Goal: Communication & Community: Participate in discussion

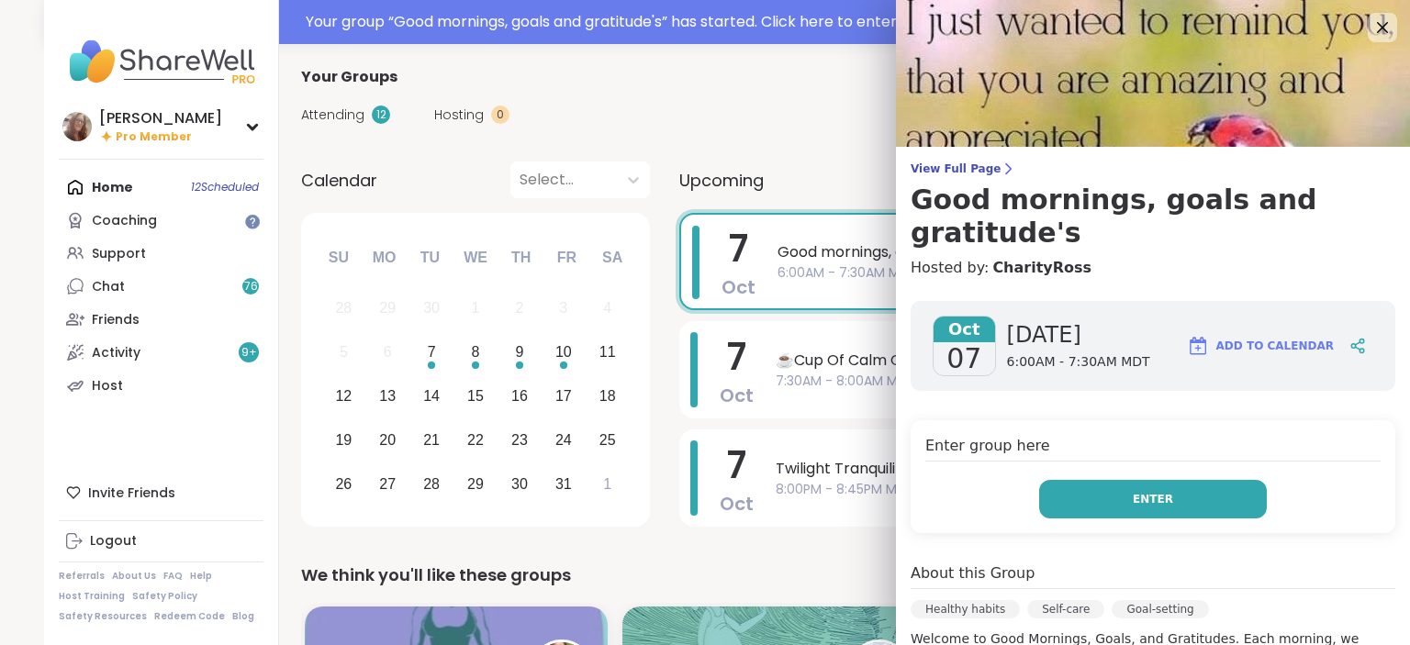
click at [1129, 480] on button "Enter" at bounding box center [1153, 499] width 228 height 39
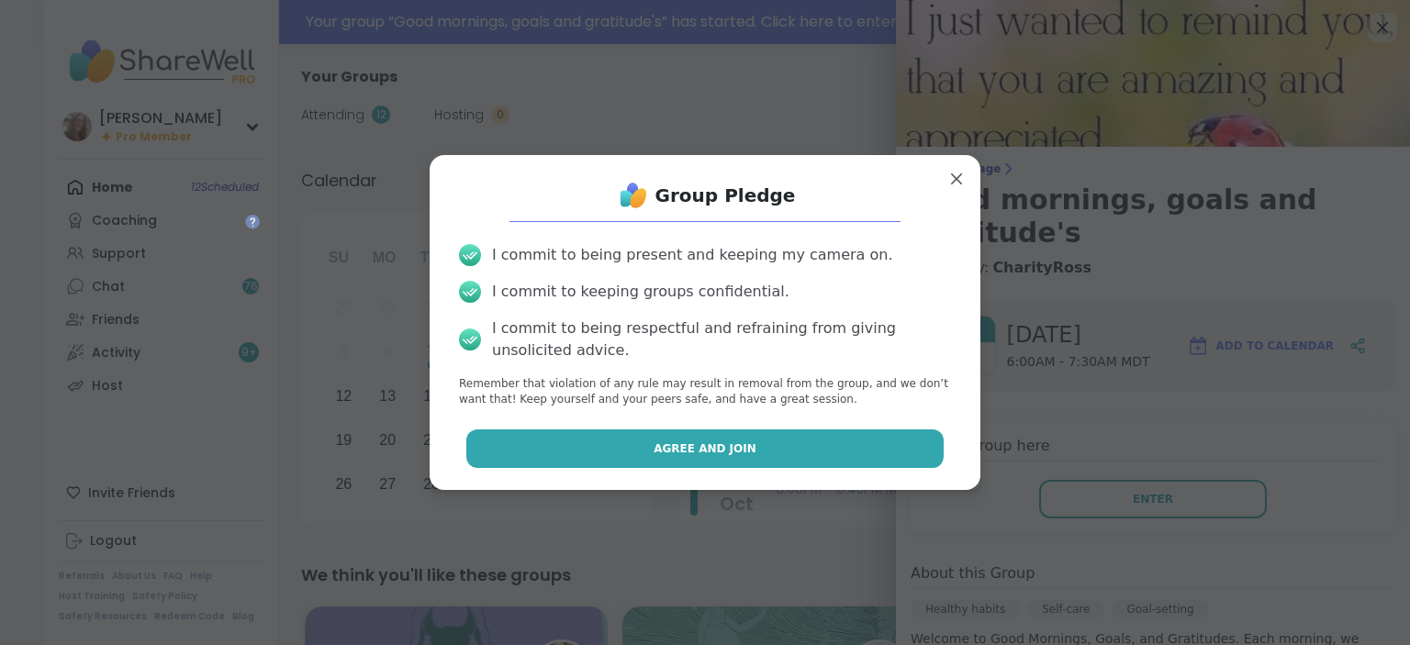
click at [826, 442] on button "Agree and Join" at bounding box center [705, 448] width 478 height 39
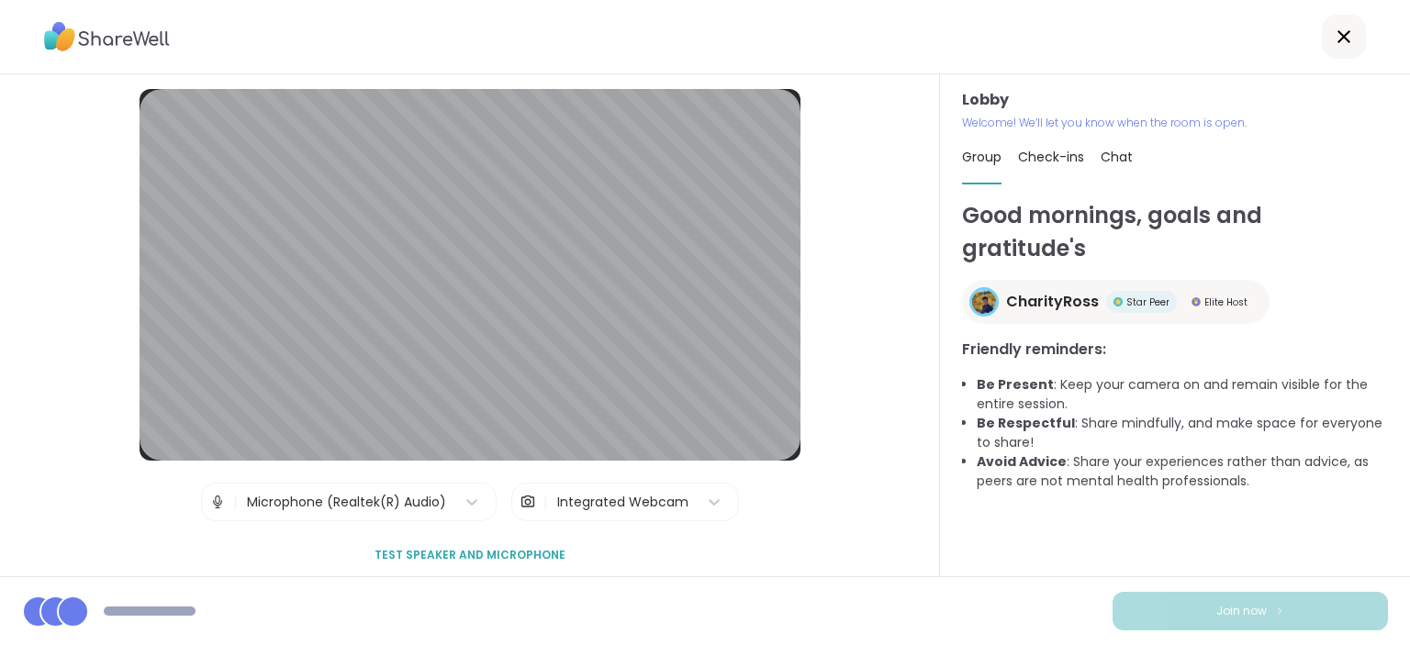
click at [1121, 157] on div "Chat" at bounding box center [1116, 156] width 32 height 51
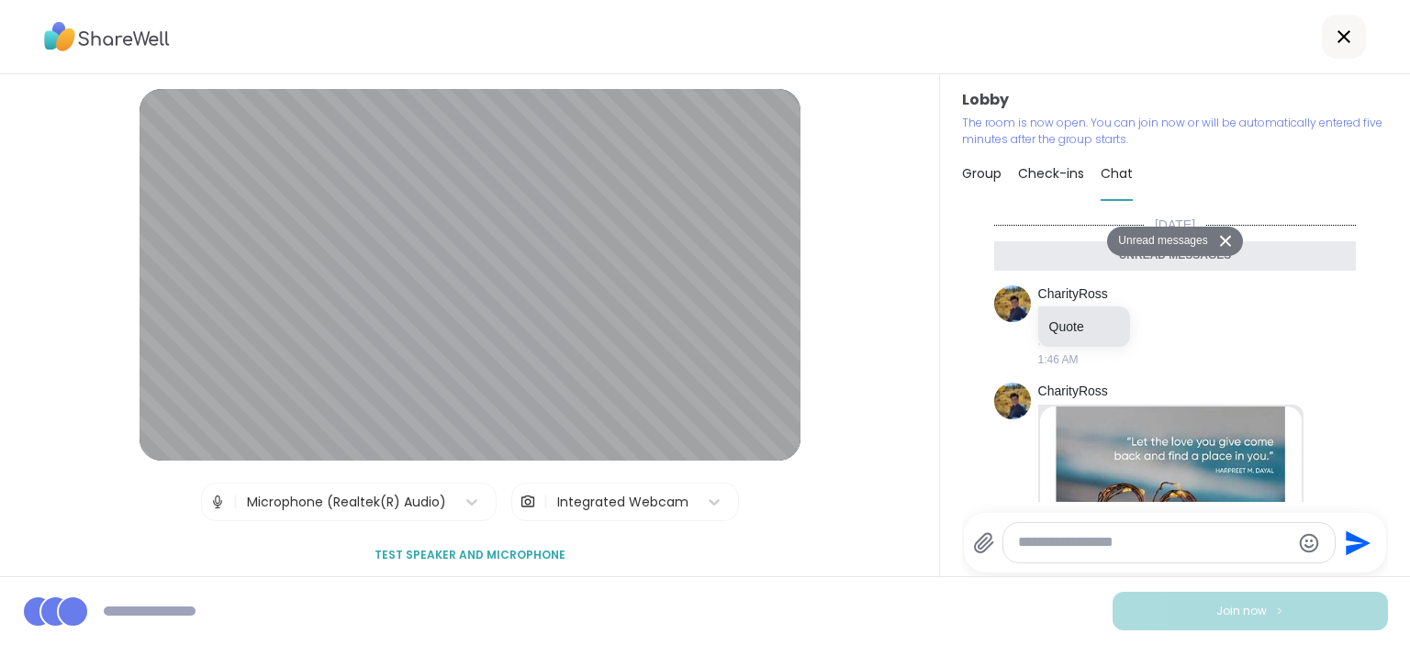
scroll to position [288, 0]
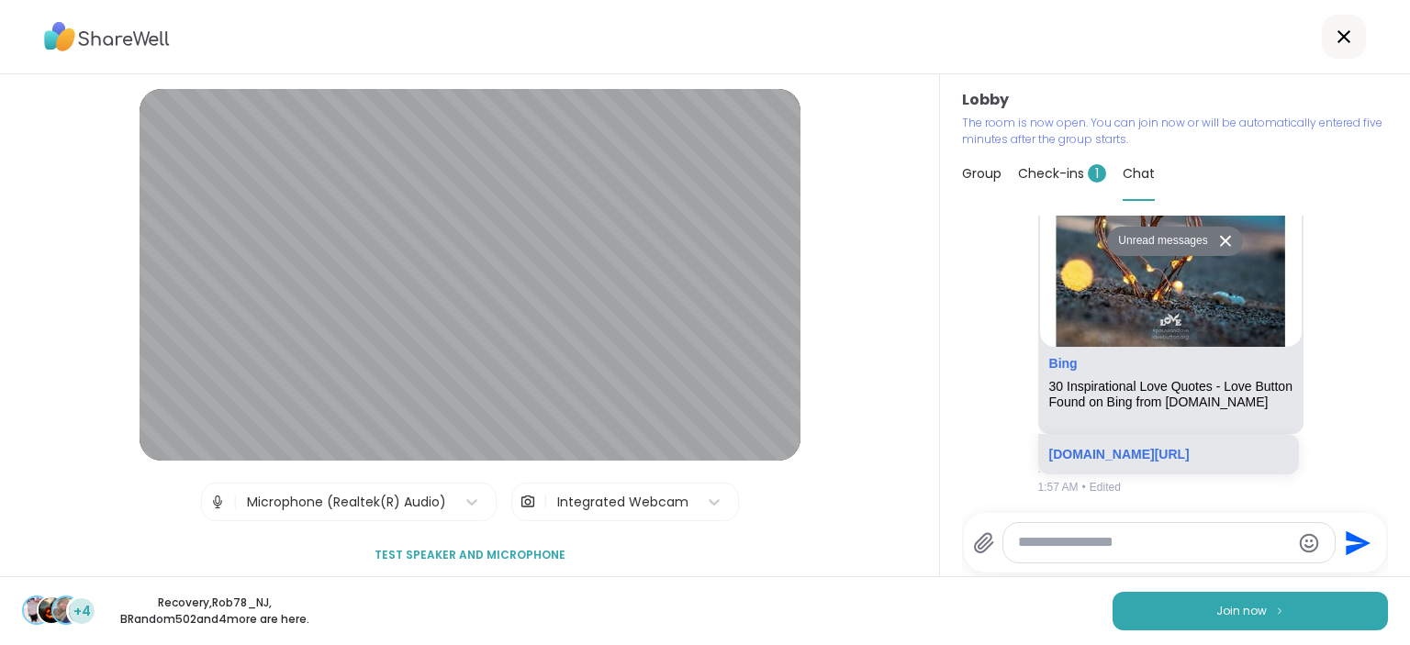
click at [1032, 547] on textarea "Type your message" at bounding box center [1154, 542] width 272 height 19
type textarea "***"
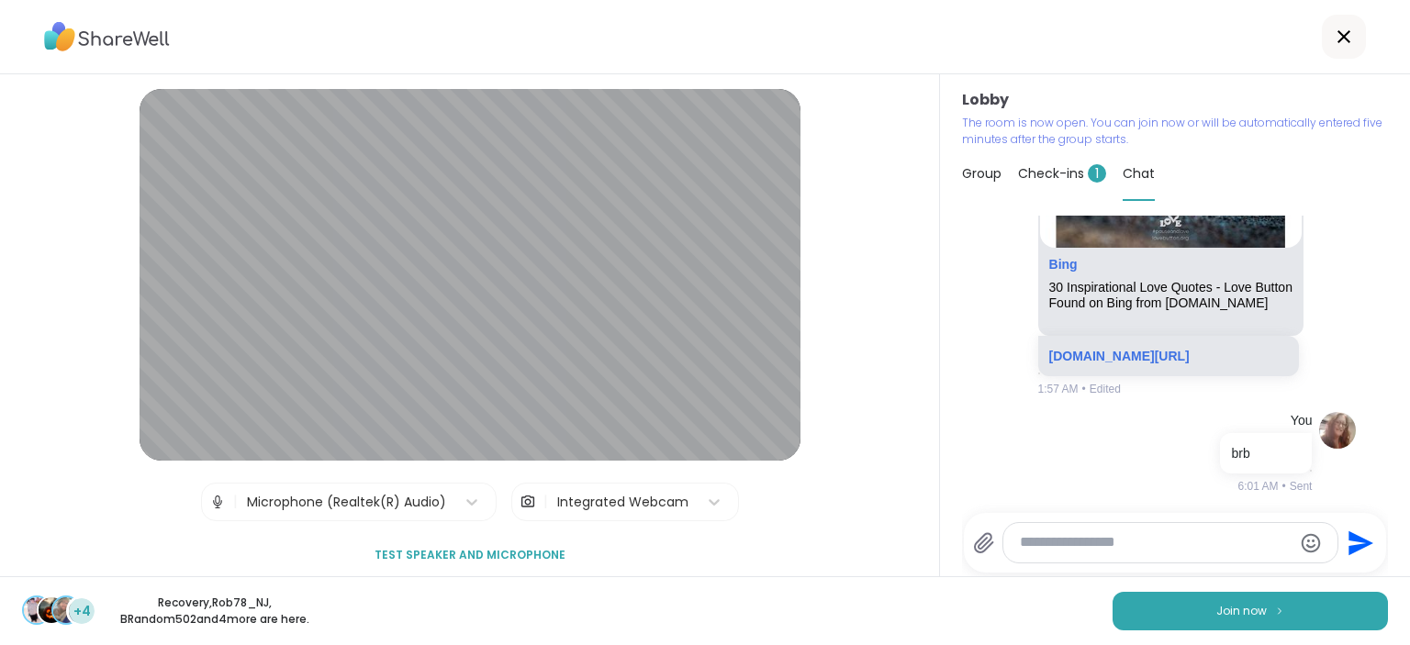
scroll to position [342, 0]
click at [1254, 615] on span "Join now" at bounding box center [1241, 611] width 50 height 17
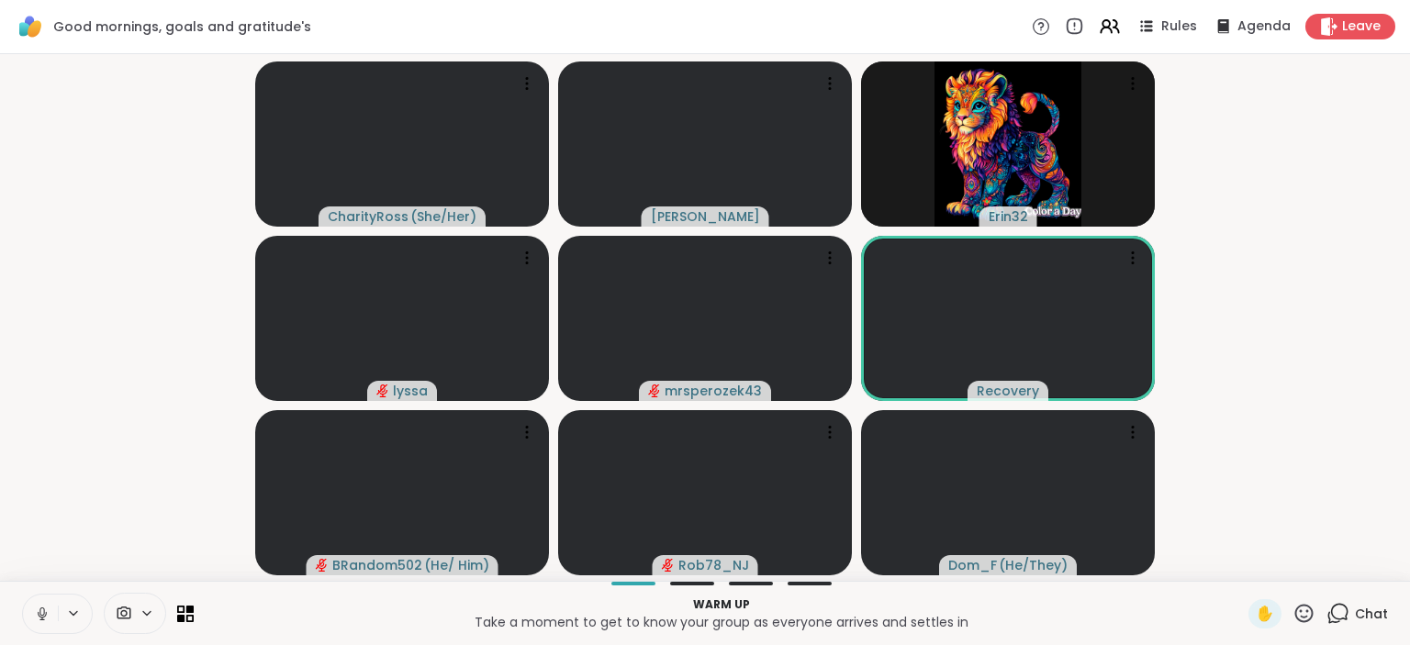
click at [39, 619] on icon at bounding box center [42, 614] width 17 height 17
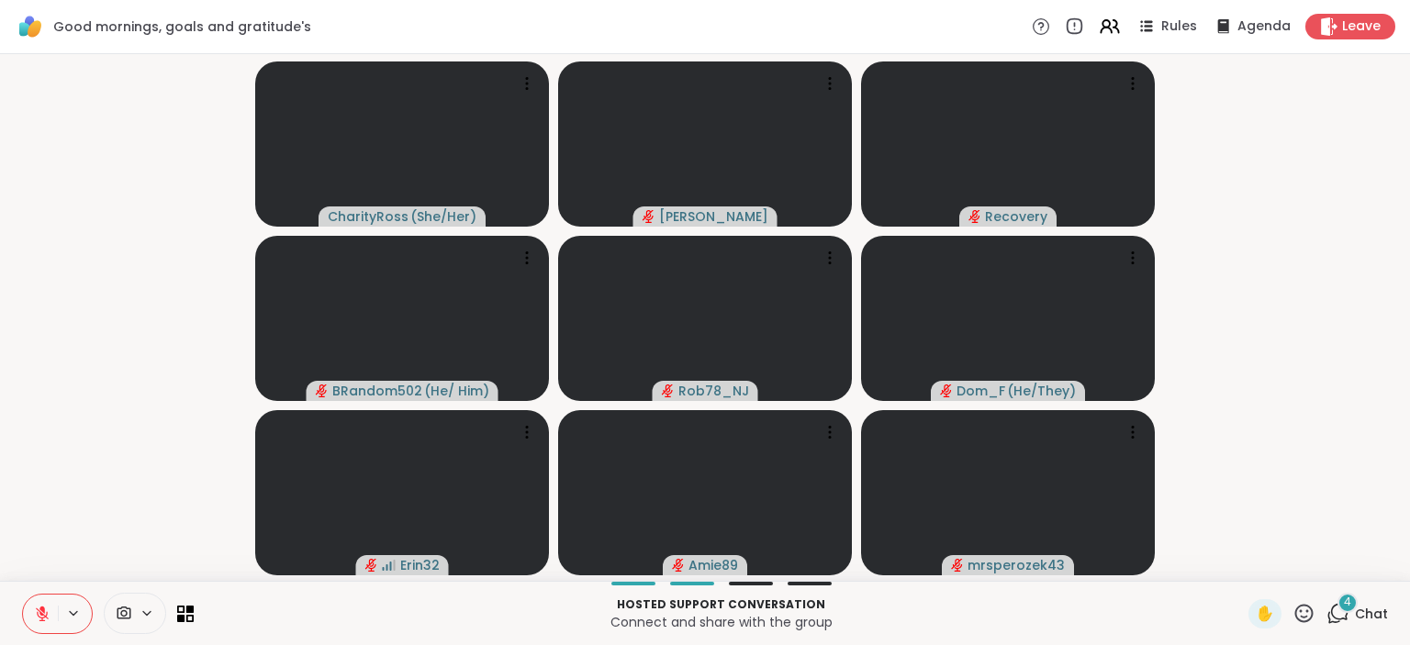
click at [44, 616] on icon at bounding box center [42, 614] width 13 height 13
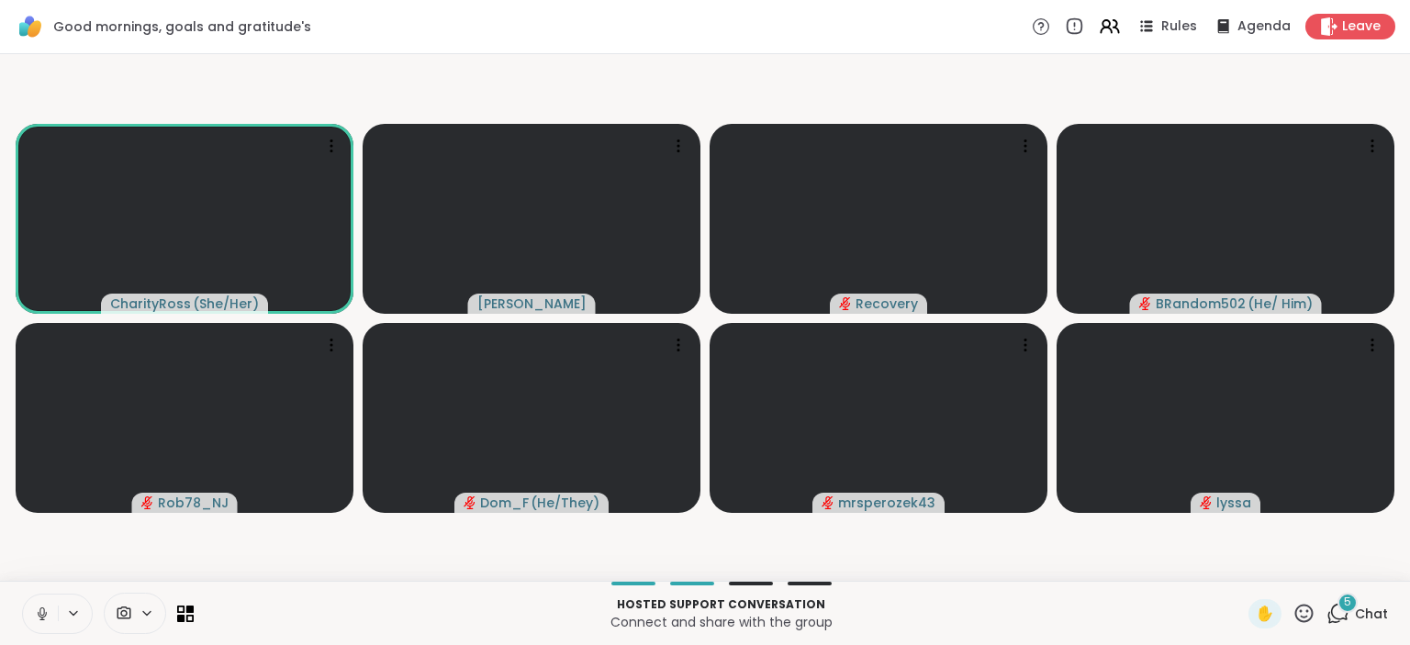
click at [44, 606] on icon at bounding box center [42, 614] width 17 height 17
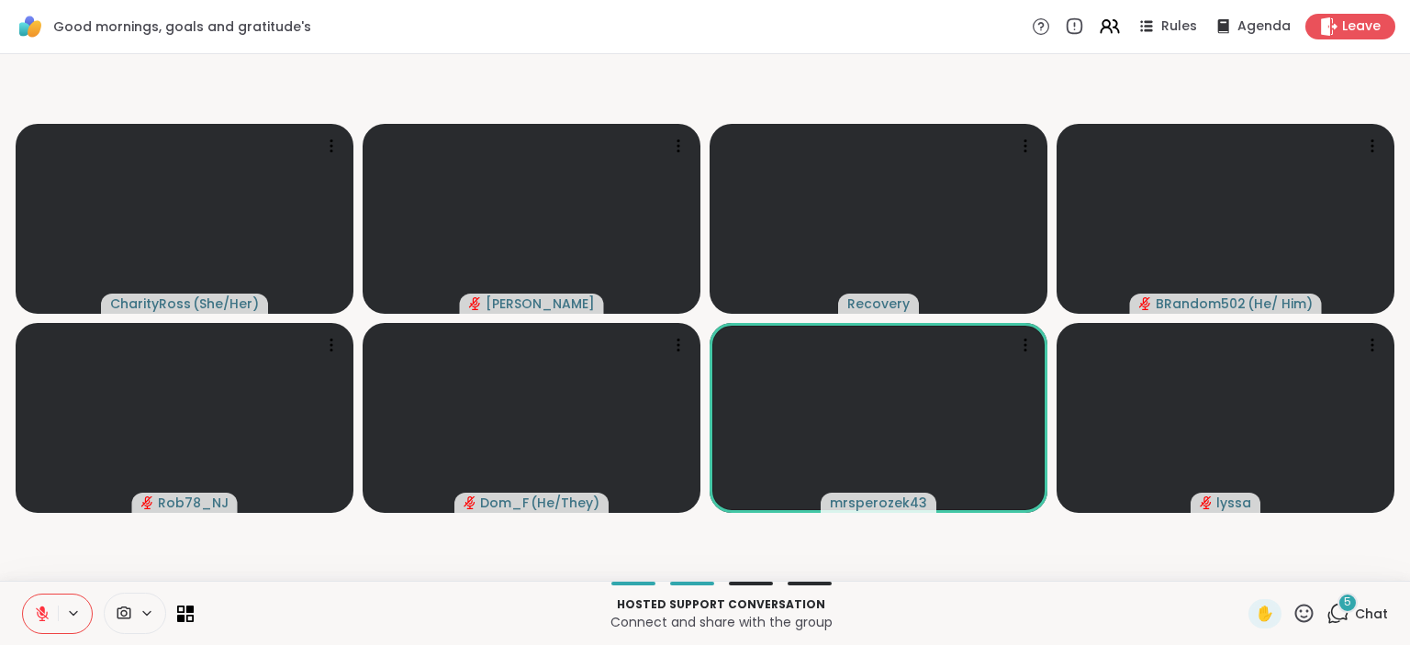
click at [44, 606] on icon at bounding box center [42, 614] width 17 height 17
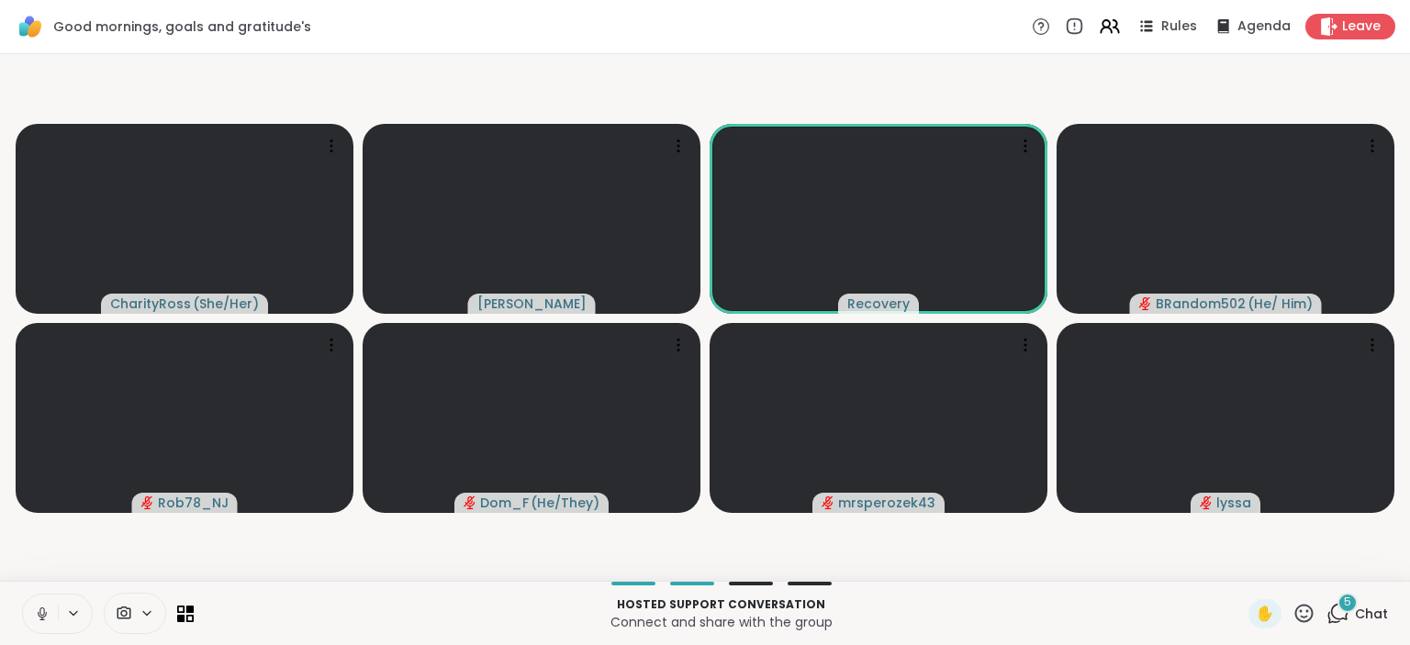
click at [35, 609] on icon at bounding box center [42, 614] width 17 height 17
click at [35, 616] on icon at bounding box center [42, 614] width 17 height 17
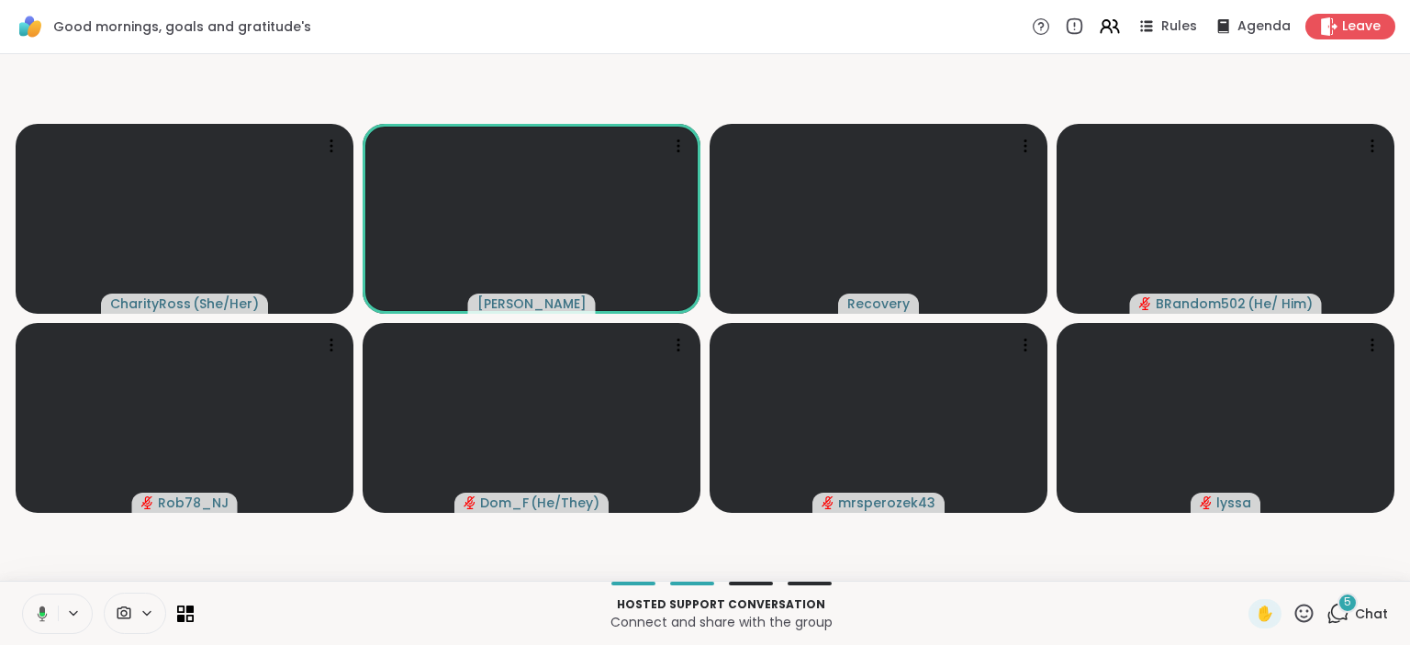
click at [35, 616] on icon at bounding box center [39, 614] width 17 height 17
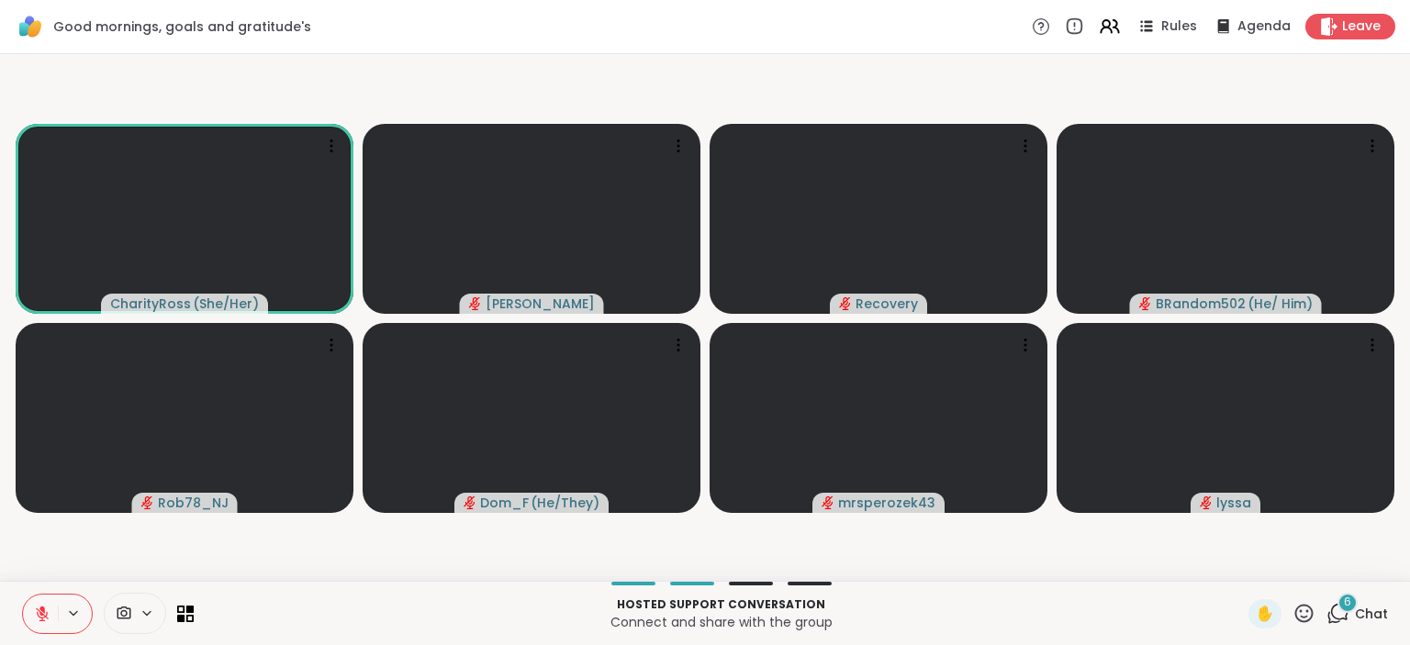
click at [39, 604] on button at bounding box center [40, 614] width 35 height 39
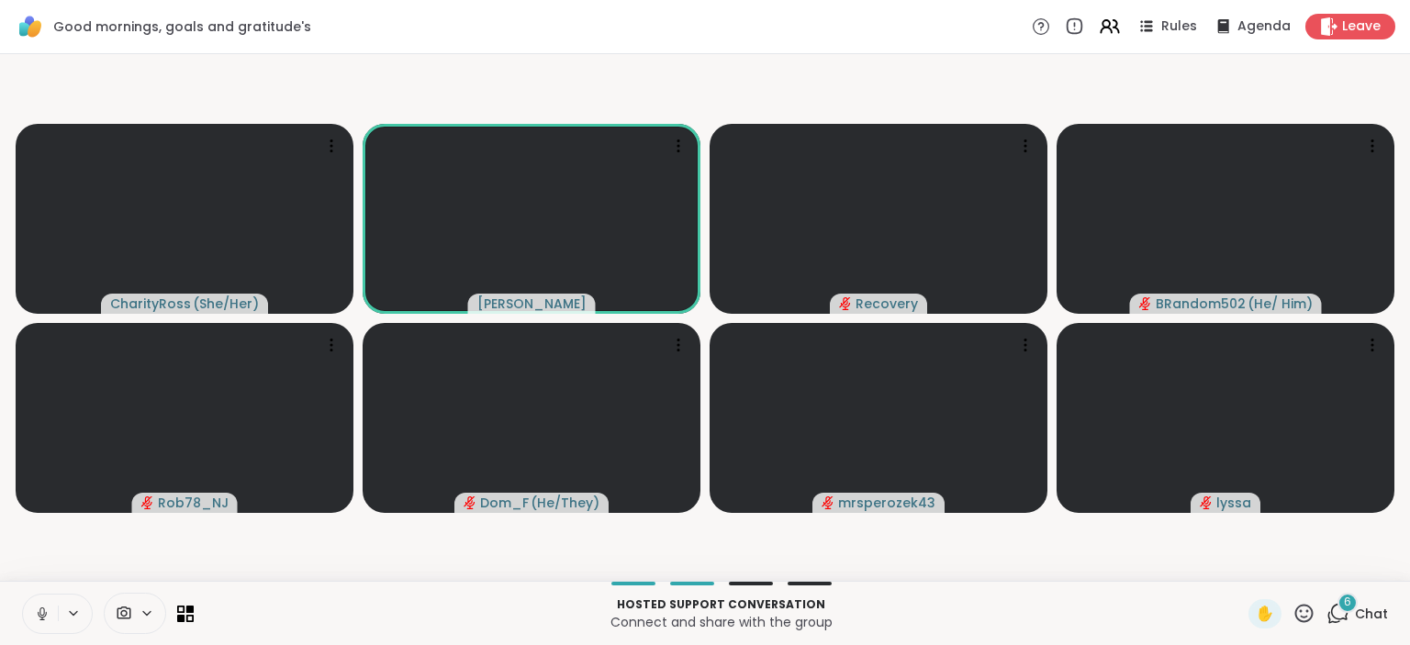
click at [41, 608] on icon at bounding box center [42, 614] width 17 height 17
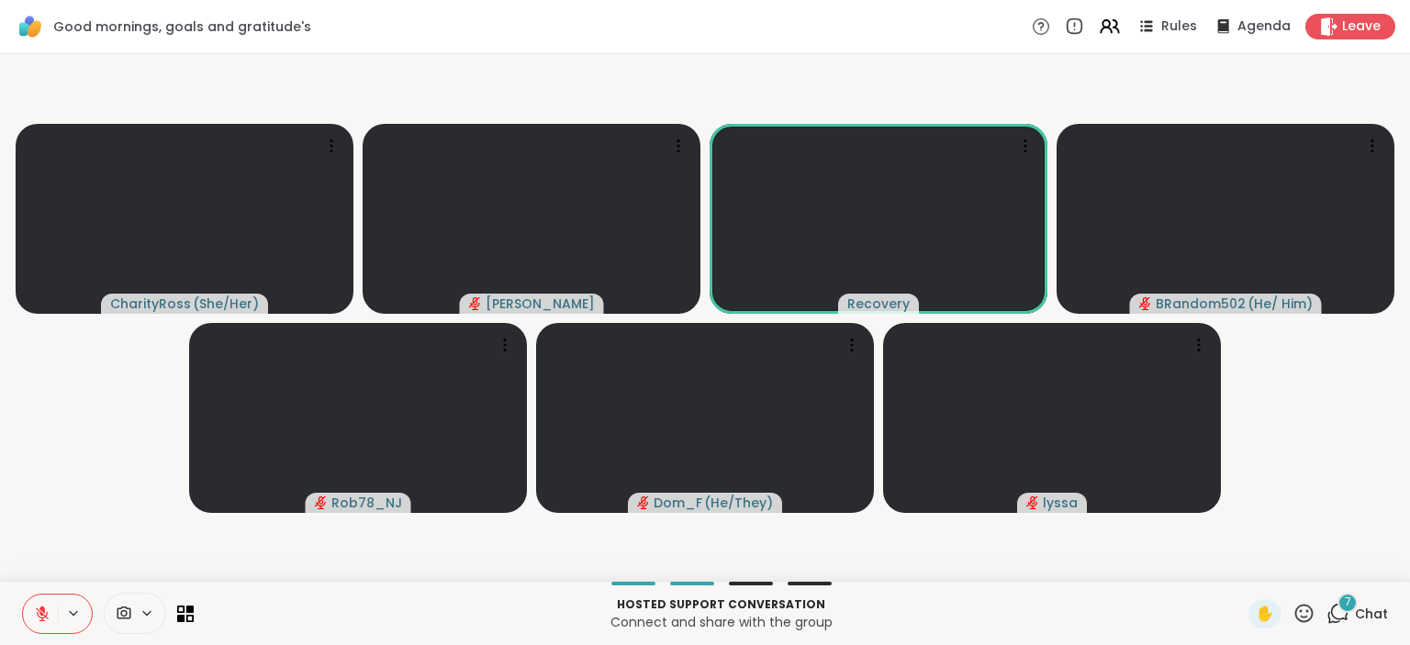
click at [47, 604] on button at bounding box center [40, 614] width 35 height 39
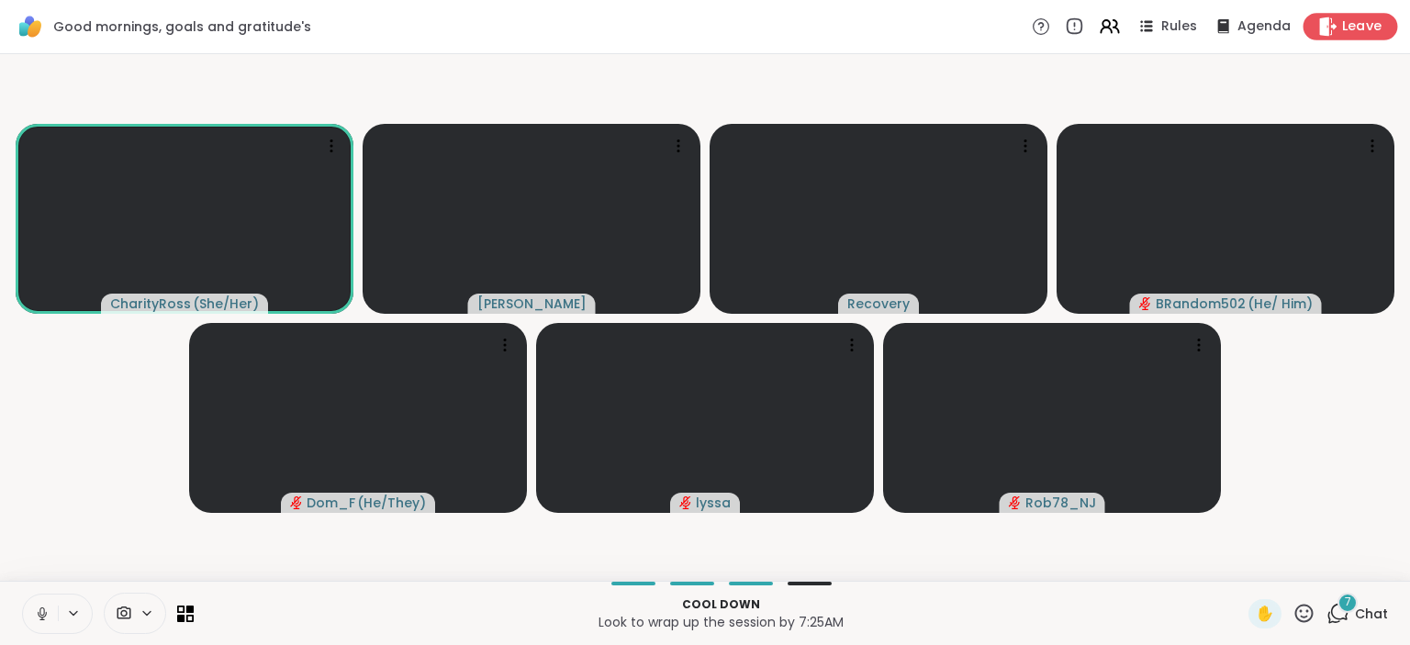
click at [1353, 27] on span "Leave" at bounding box center [1362, 26] width 40 height 19
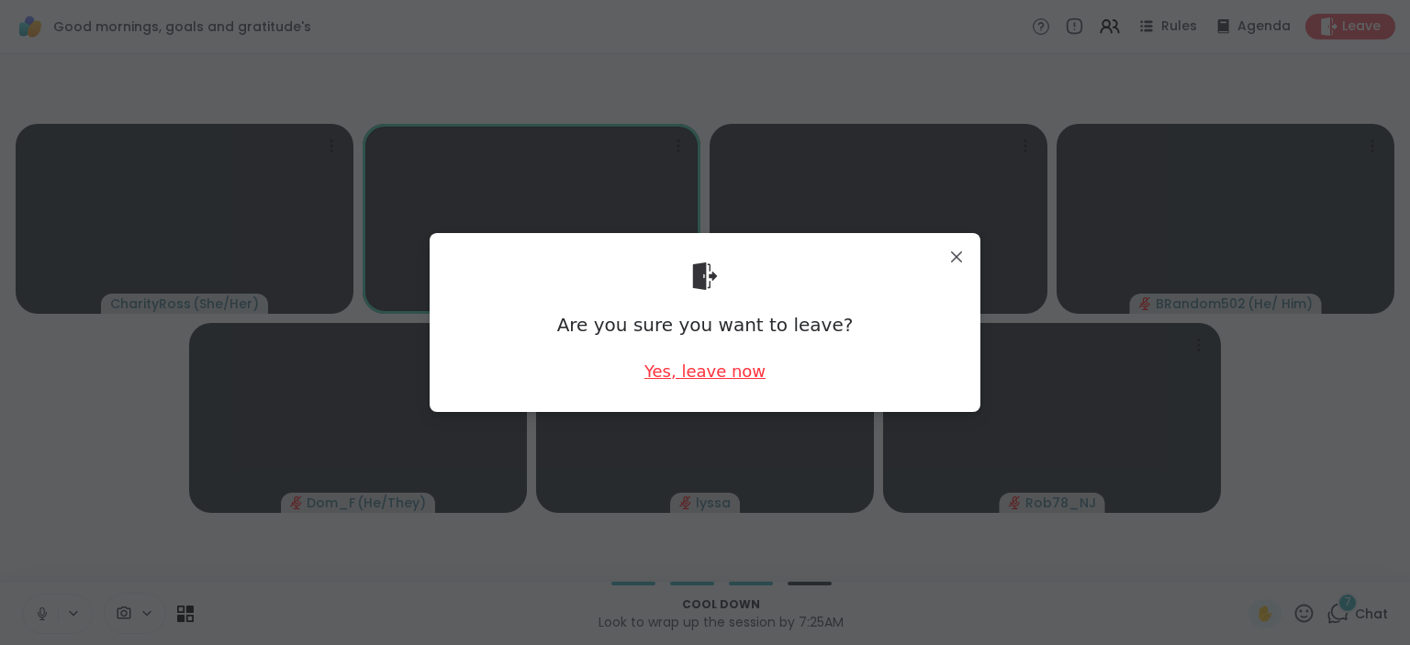
click at [715, 369] on div "Yes, leave now" at bounding box center [704, 371] width 121 height 23
